Goal: Task Accomplishment & Management: Manage account settings

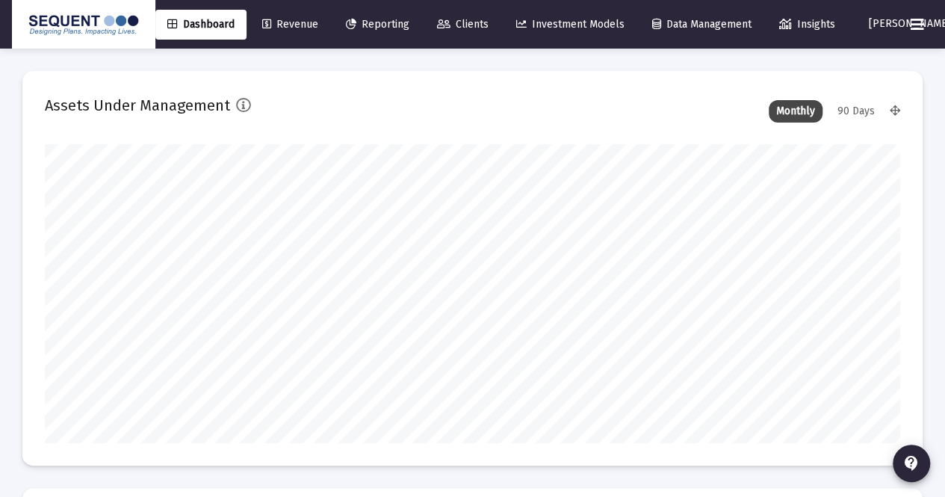
scroll to position [299, 459]
type input "[DATE]"
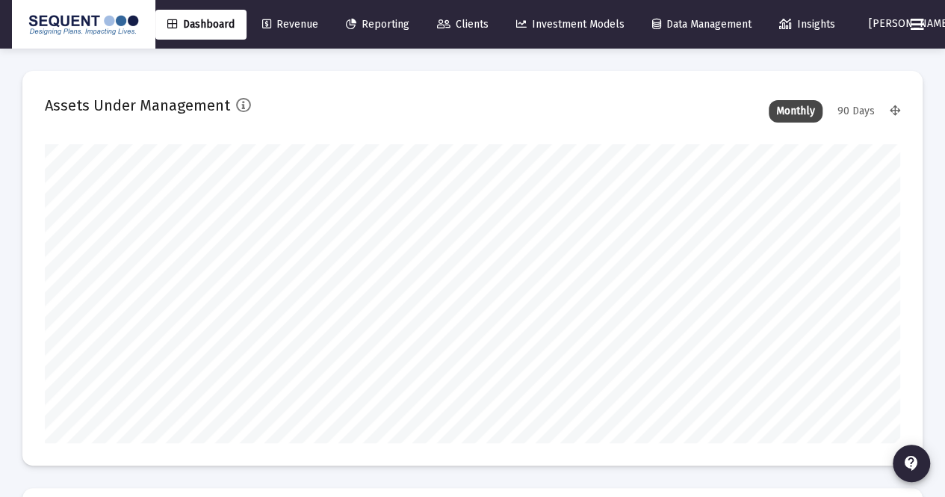
click at [466, 23] on span "Clients" at bounding box center [463, 24] width 52 height 13
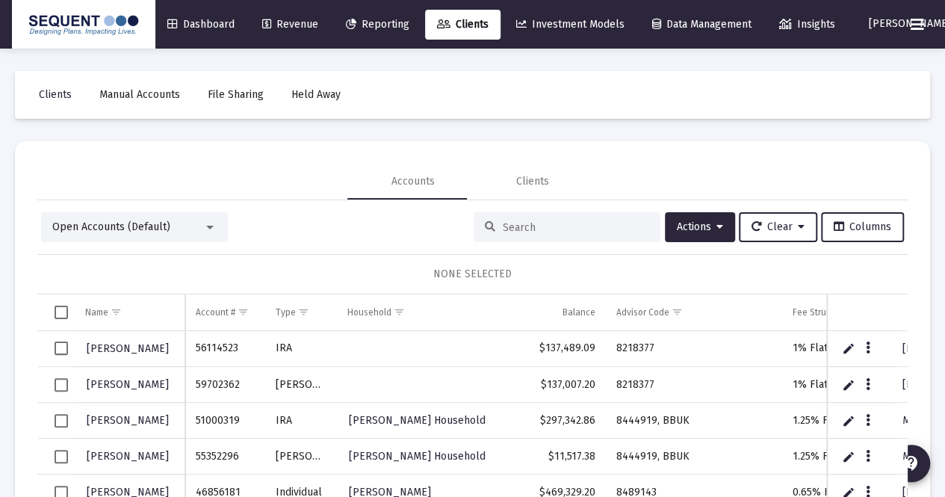
click at [536, 233] on div at bounding box center [567, 227] width 187 height 30
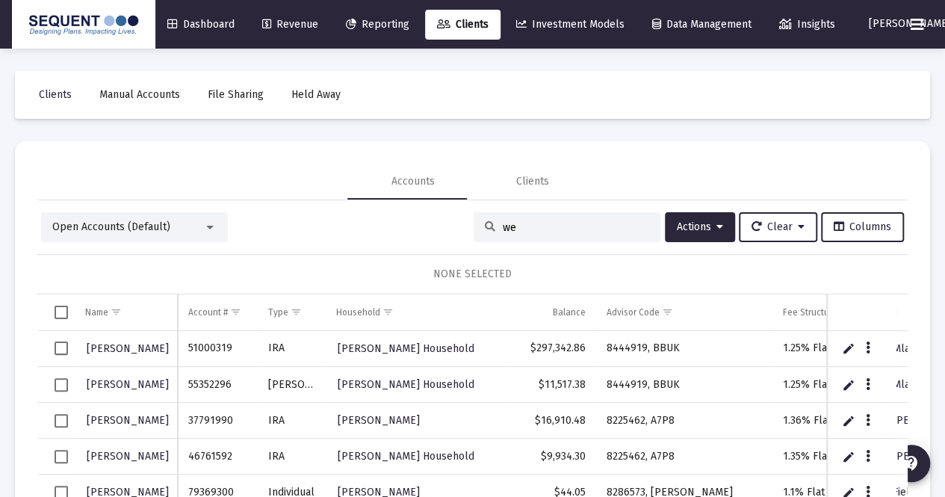
type input "w"
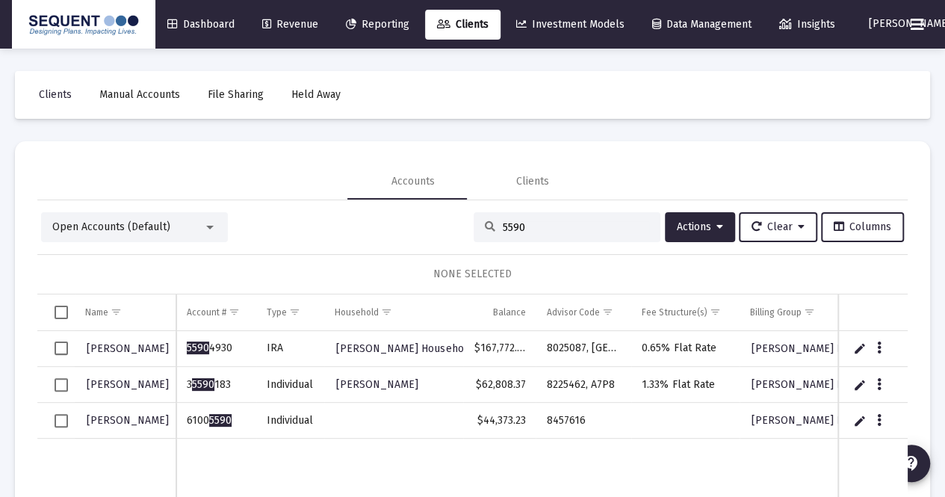
type input "5590"
drag, startPoint x: 232, startPoint y: 418, endPoint x: 185, endPoint y: 421, distance: 47.2
click at [185, 421] on td "6100 5590" at bounding box center [215, 421] width 79 height 36
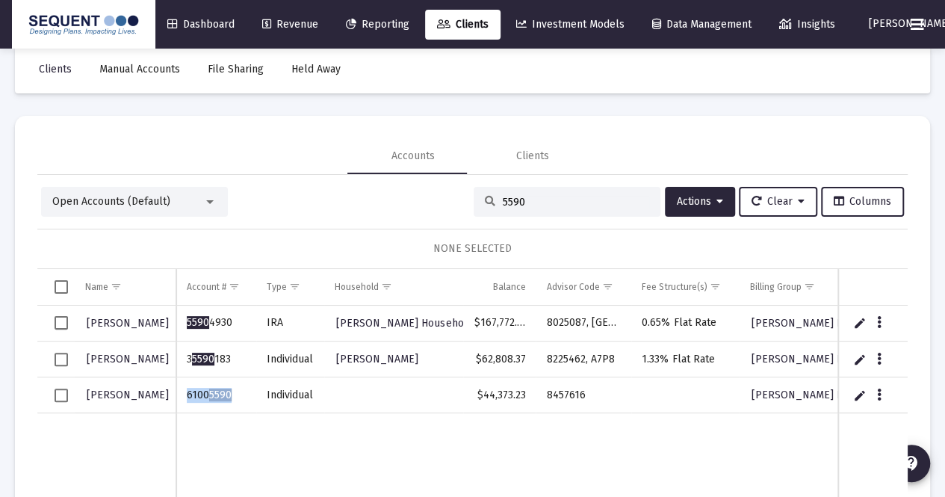
click at [232, 400] on td "6100 5590" at bounding box center [215, 395] width 79 height 36
drag, startPoint x: 233, startPoint y: 395, endPoint x: 186, endPoint y: 400, distance: 47.3
click at [186, 400] on td "6100 5590" at bounding box center [215, 395] width 79 height 36
copy td "6100 5590"
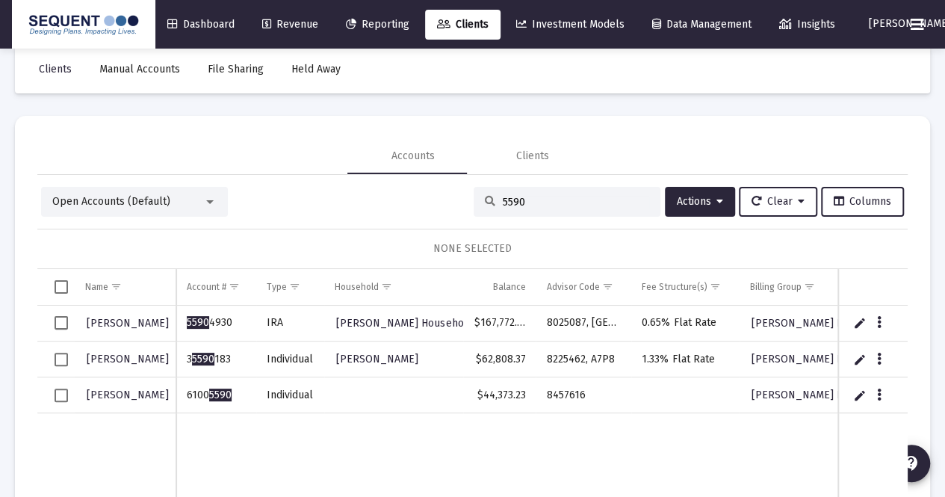
drag, startPoint x: 218, startPoint y: 395, endPoint x: 262, endPoint y: 430, distance: 55.9
click at [254, 430] on td "Data grid" at bounding box center [215, 466] width 79 height 106
click at [877, 395] on icon "Data grid" at bounding box center [879, 395] width 4 height 18
click at [708, 475] on div at bounding box center [472, 248] width 945 height 497
drag, startPoint x: 826, startPoint y: 286, endPoint x: 897, endPoint y: 276, distance: 71.7
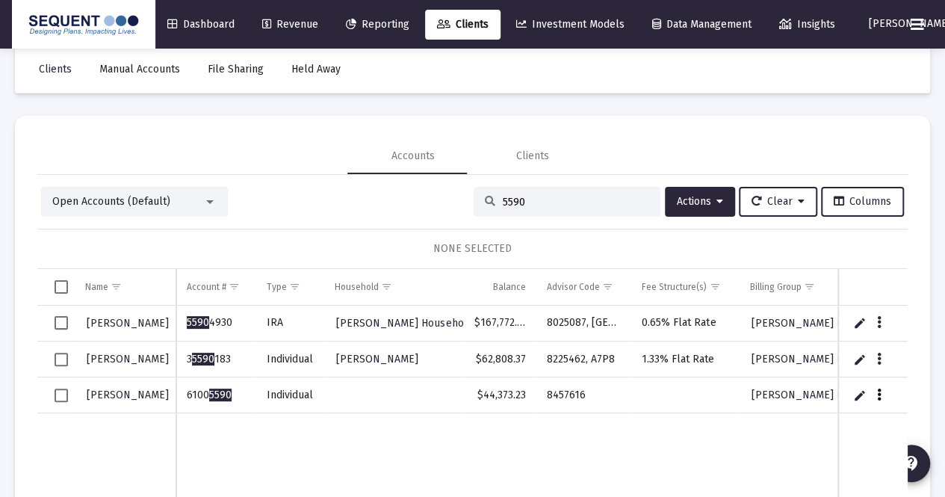
click at [897, 276] on mat-card "Accounts Clients Open Accounts (Default) 5590 Actions Clear Columns NONE SELECT…" at bounding box center [472, 317] width 915 height 403
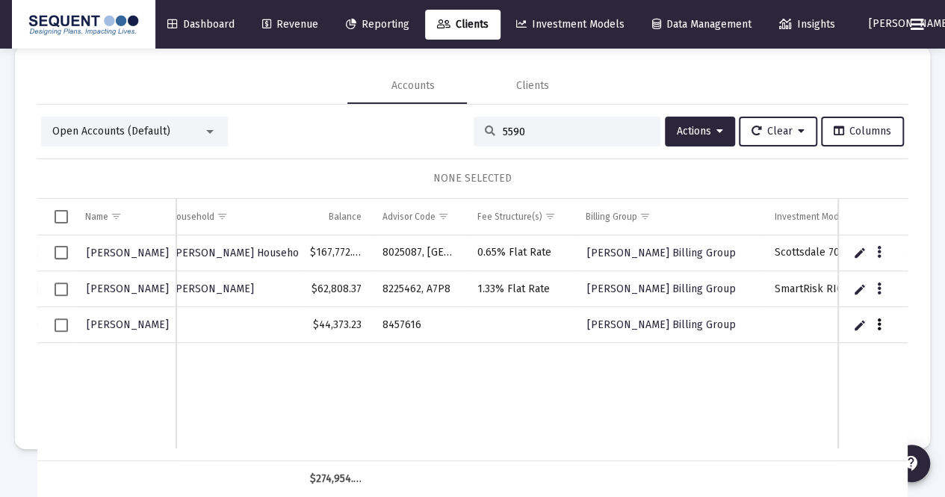
scroll to position [0, 0]
click at [877, 320] on icon "Data grid" at bounding box center [879, 325] width 4 height 18
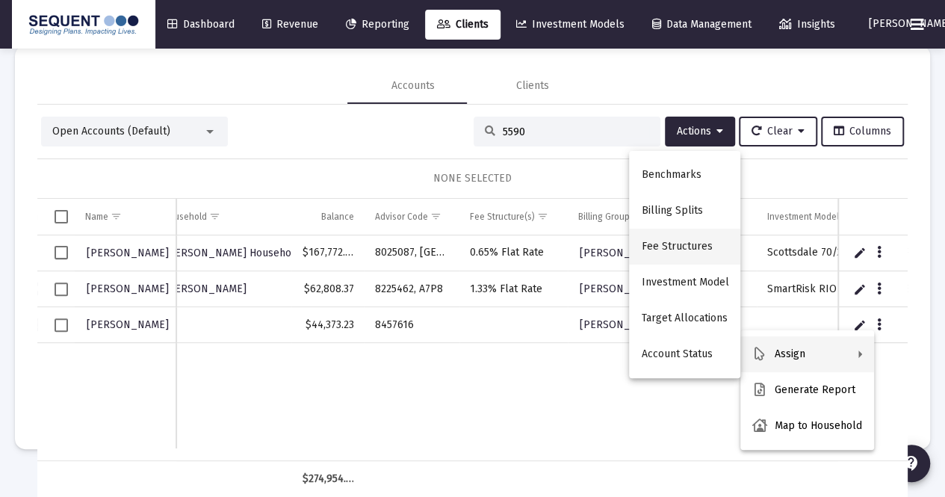
click at [663, 250] on button "Fee Structures" at bounding box center [684, 247] width 111 height 36
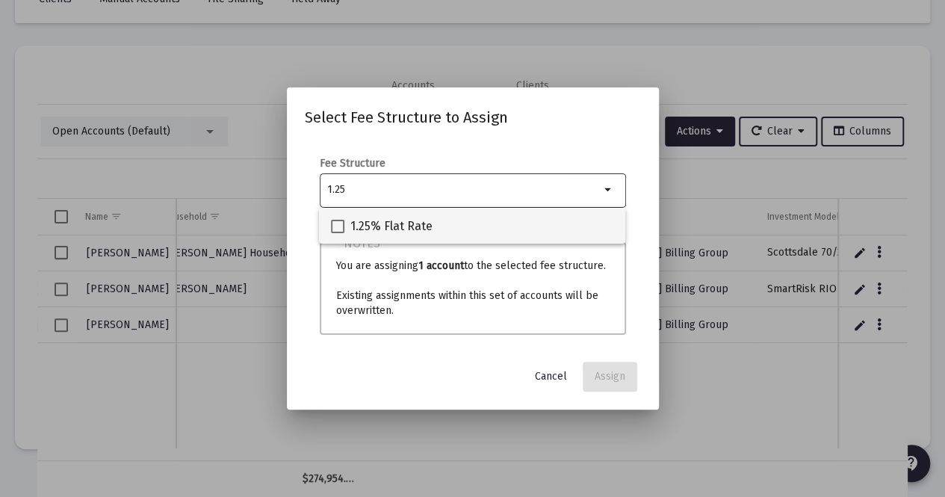
type input "1.25"
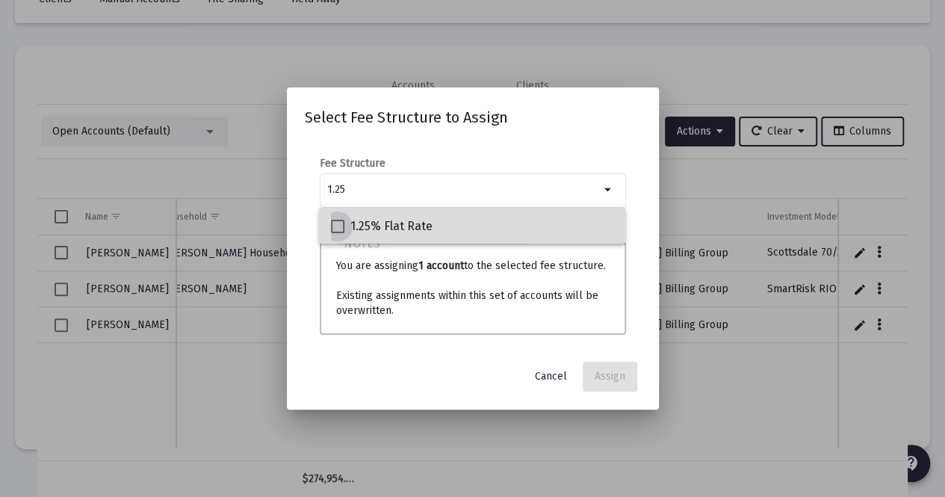
click at [387, 232] on span "1.25% Flat Rate" at bounding box center [391, 226] width 82 height 18
click at [338, 233] on input "1.25% Flat Rate" at bounding box center [337, 233] width 1 height 1
checkbox input "true"
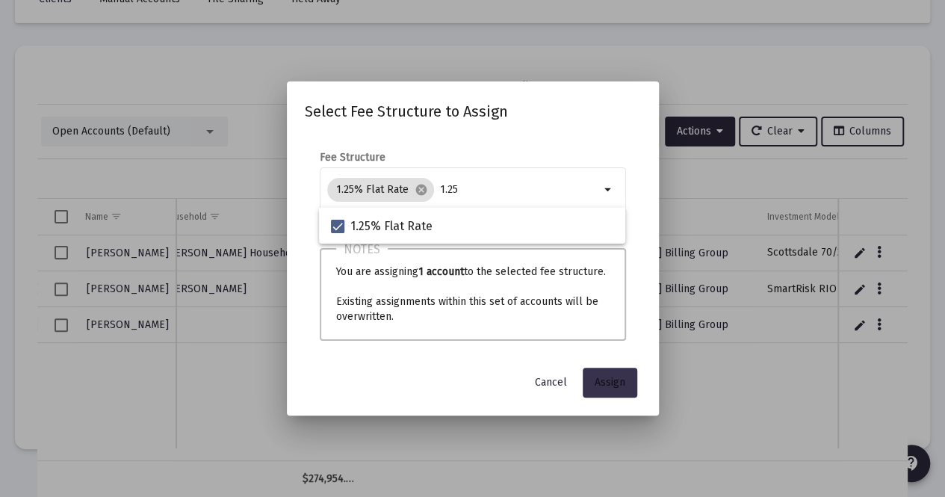
click at [618, 379] on span "Assign" at bounding box center [610, 382] width 31 height 13
